Goal: Task Accomplishment & Management: Manage account settings

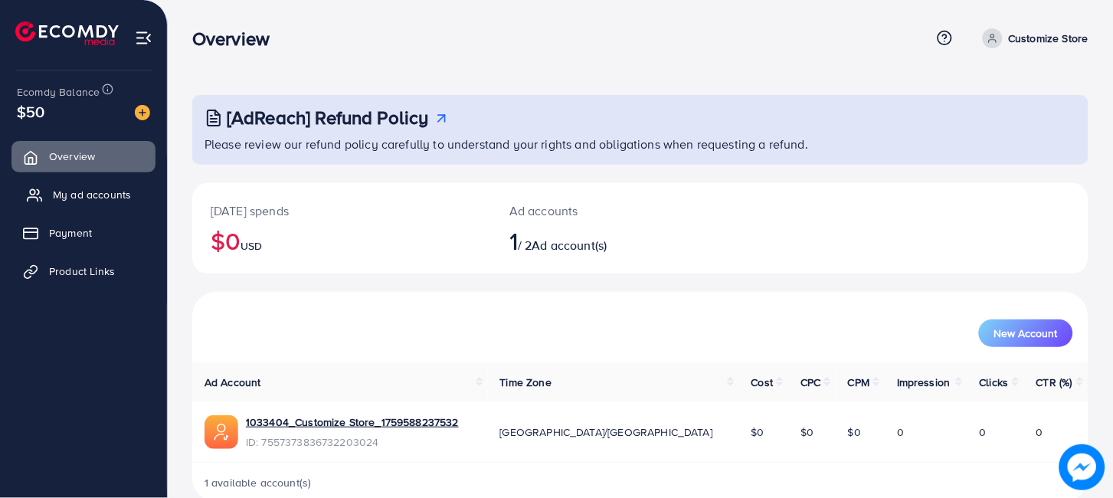
click at [90, 198] on span "My ad accounts" at bounding box center [92, 194] width 78 height 15
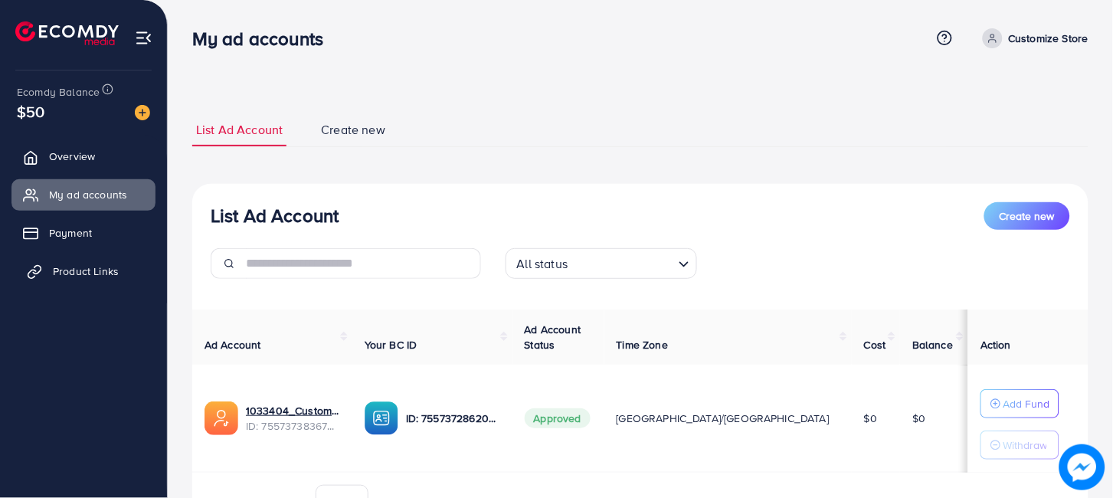
click at [62, 264] on span "Product Links" at bounding box center [86, 271] width 66 height 15
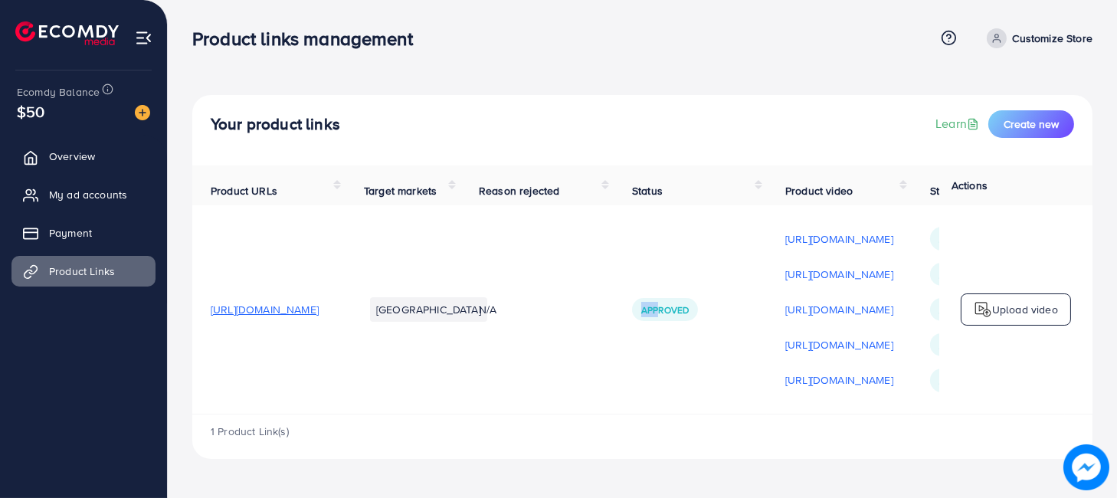
drag, startPoint x: 725, startPoint y: 414, endPoint x: 765, endPoint y: 409, distance: 40.1
click at [765, 409] on td "Approved" at bounding box center [690, 309] width 153 height 208
click at [874, 429] on div "1 Product Link(s)" at bounding box center [642, 436] width 900 height 44
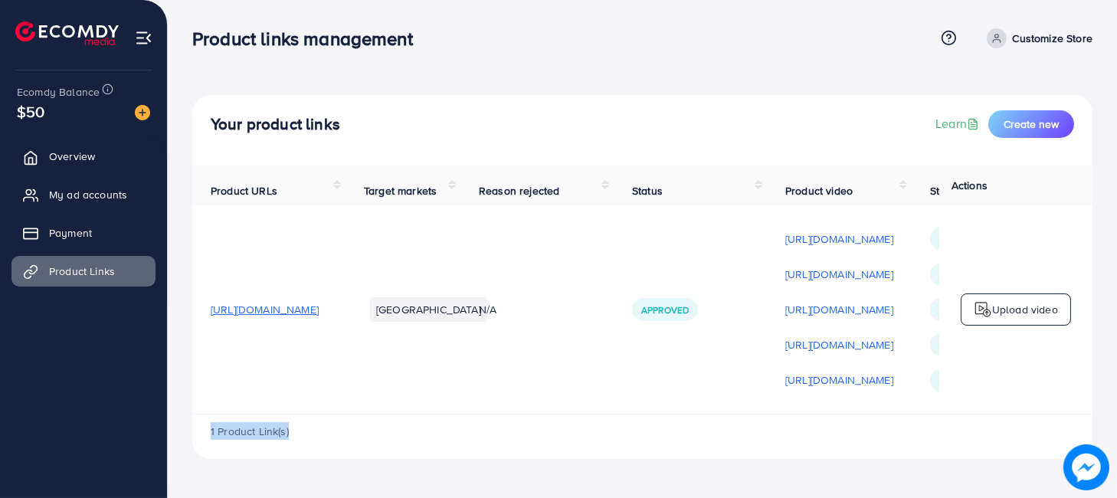
drag, startPoint x: 874, startPoint y: 429, endPoint x: 882, endPoint y: 426, distance: 9.0
click at [882, 426] on div "1 Product Link(s)" at bounding box center [642, 436] width 900 height 44
drag, startPoint x: 869, startPoint y: 402, endPoint x: 872, endPoint y: 417, distance: 14.9
click at [872, 414] on td "[URL][DOMAIN_NAME] [URL][DOMAIN_NAME] [URL][DOMAIN_NAME] [URL][DOMAIN_NAME] [UR…" at bounding box center [839, 309] width 145 height 208
drag, startPoint x: 1013, startPoint y: 417, endPoint x: 1115, endPoint y: 419, distance: 102.7
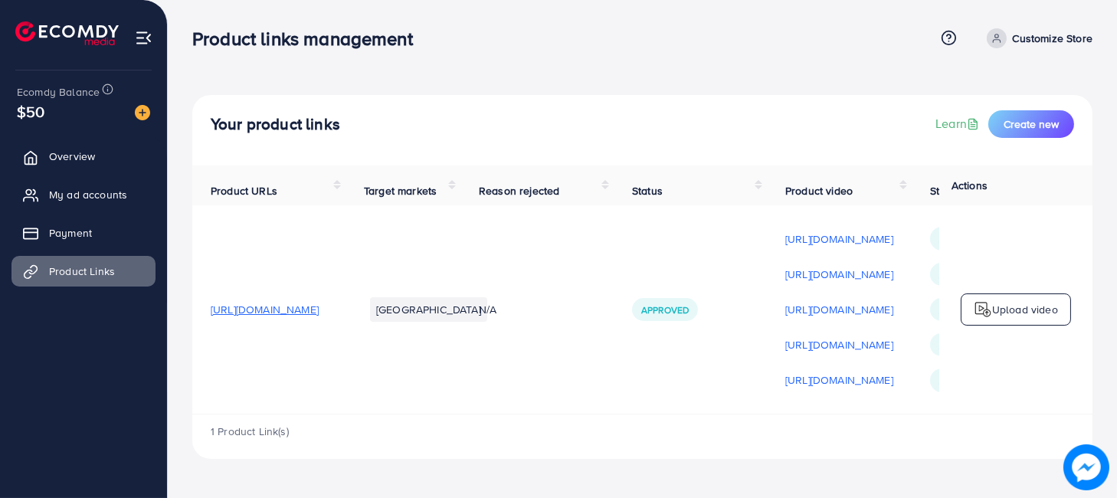
click at [1112, 419] on div "Your product links Learn Create new Product URLs Target markets Reason rejected…" at bounding box center [642, 241] width 949 height 483
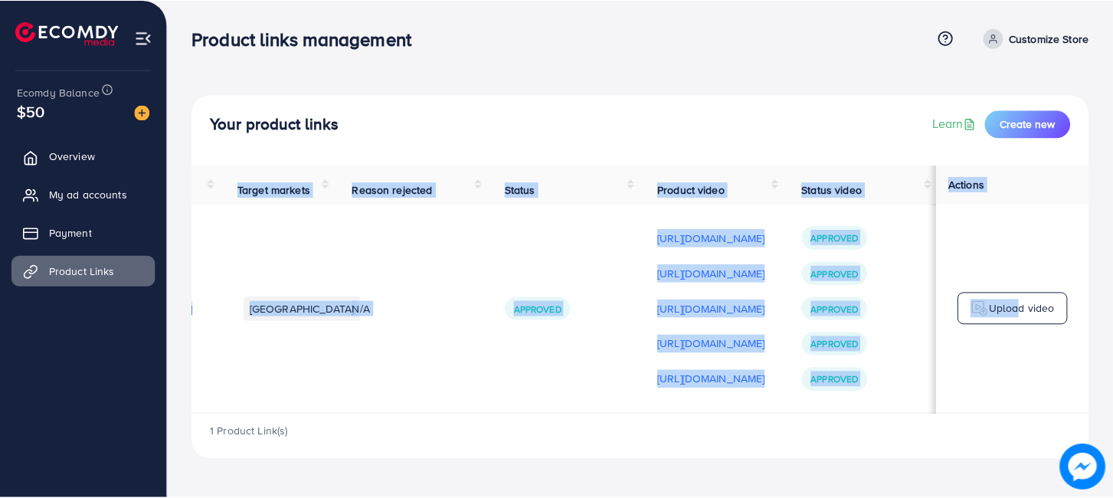
scroll to position [2, 316]
click at [94, 182] on link "My ad accounts" at bounding box center [83, 194] width 144 height 31
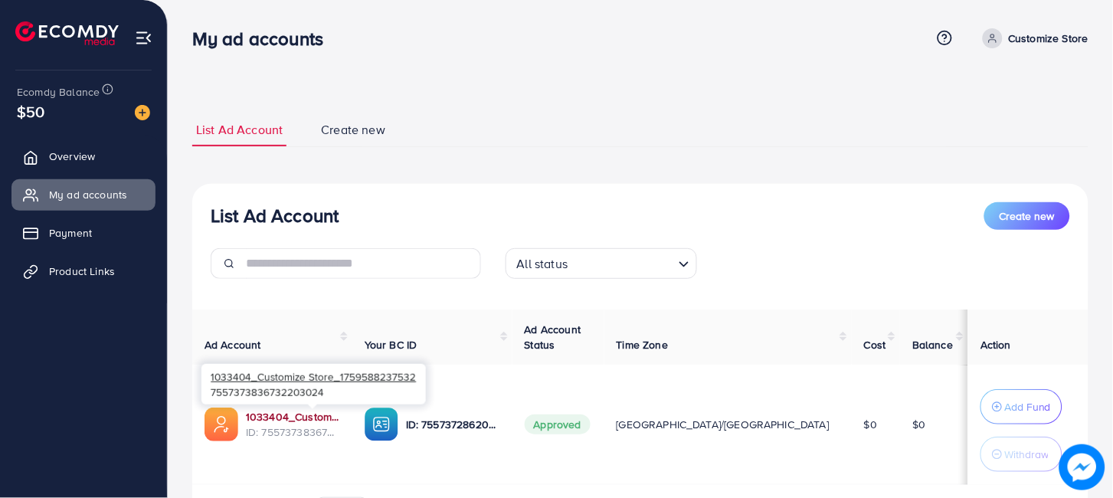
click at [323, 421] on link "1033404_Customize Store_1759588237532" at bounding box center [293, 416] width 94 height 15
